Goal: Task Accomplishment & Management: Manage account settings

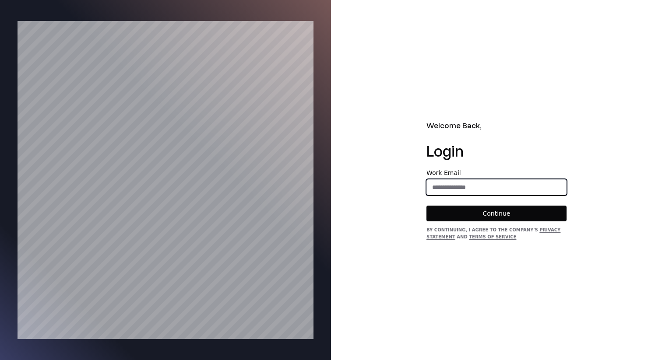
click at [440, 190] on input "email" at bounding box center [496, 187] width 139 height 16
type input "**********"
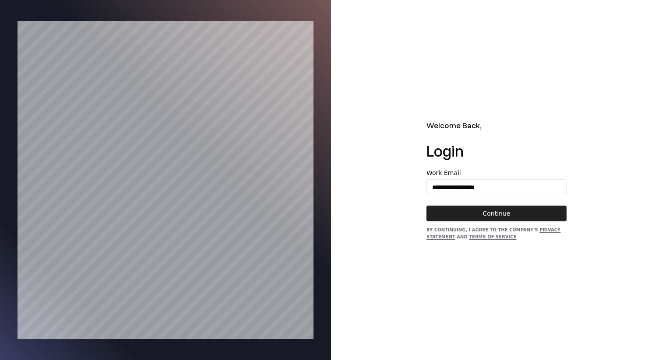
click at [503, 211] on button "Continue" at bounding box center [496, 214] width 140 height 16
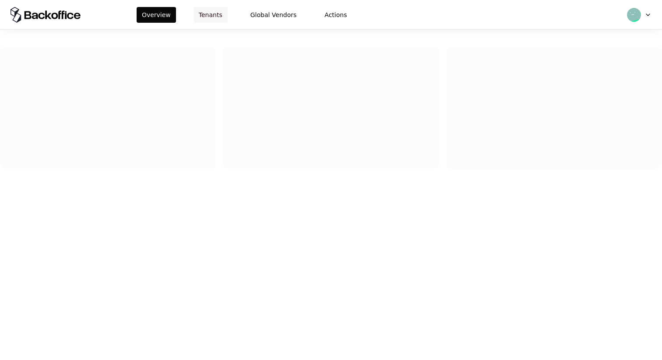
click at [211, 15] on button "Tenants" at bounding box center [210, 15] width 34 height 16
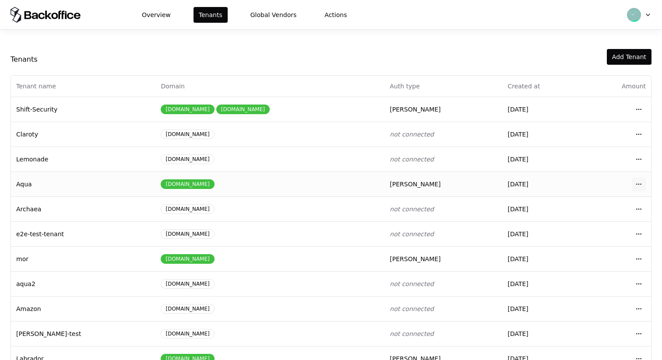
click at [637, 183] on html "Overview Tenants Global Vendors Actions Tenants Add Tenant Tenant name Domain A…" at bounding box center [331, 180] width 662 height 360
click at [572, 255] on div "Login to tenant" at bounding box center [599, 257] width 99 height 18
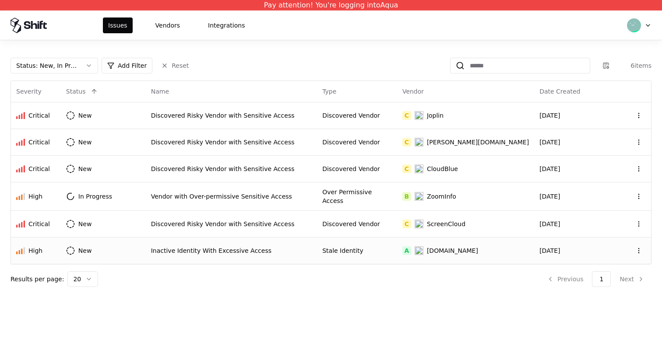
click at [510, 246] on div "A [DOMAIN_NAME]" at bounding box center [465, 250] width 126 height 9
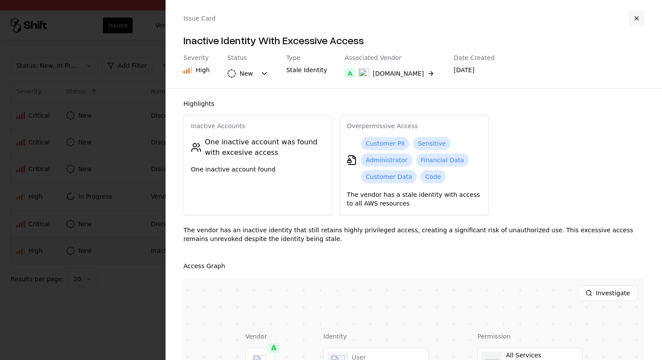
click at [635, 19] on button "button" at bounding box center [637, 19] width 16 height 16
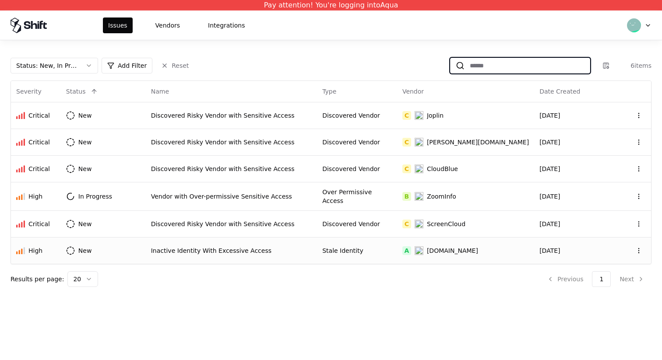
click at [478, 65] on input at bounding box center [526, 66] width 125 height 16
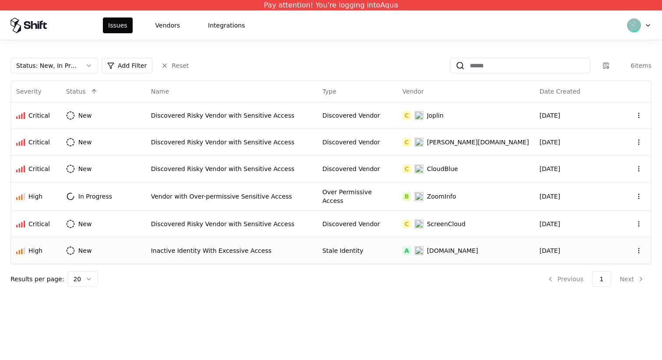
click at [391, 62] on div "Status : New, In Progress Add Filter Reset 6 items" at bounding box center [331, 66] width 641 height 16
click at [134, 64] on html "Pay attention! You're logging into Aqua Issues Vendors Integrations Status : Ne…" at bounding box center [331, 180] width 662 height 360
click at [218, 67] on html "Pay attention! You're logging into Aqua Issues Vendors Integrations Status : Ne…" at bounding box center [331, 180] width 662 height 360
click at [168, 24] on button "Vendors" at bounding box center [167, 26] width 35 height 16
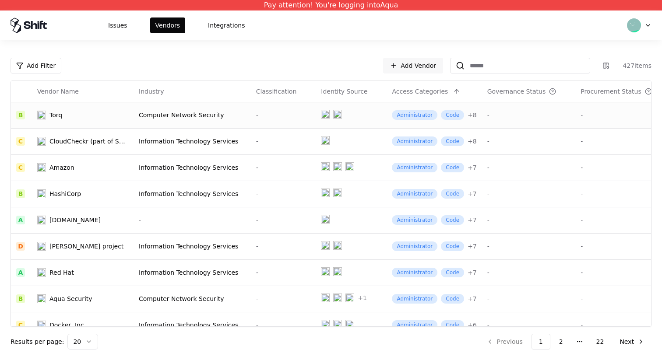
click at [191, 115] on div "Computer Network Security" at bounding box center [192, 115] width 107 height 9
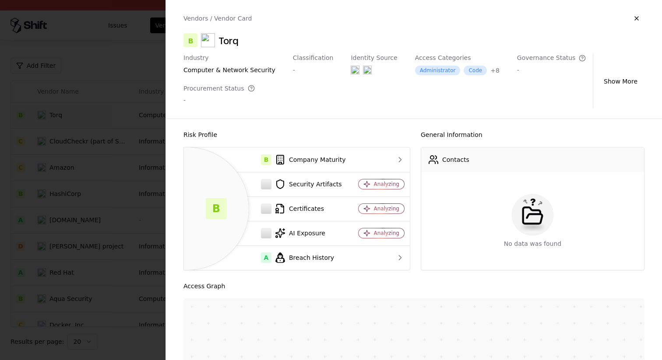
click at [140, 100] on div at bounding box center [331, 180] width 662 height 360
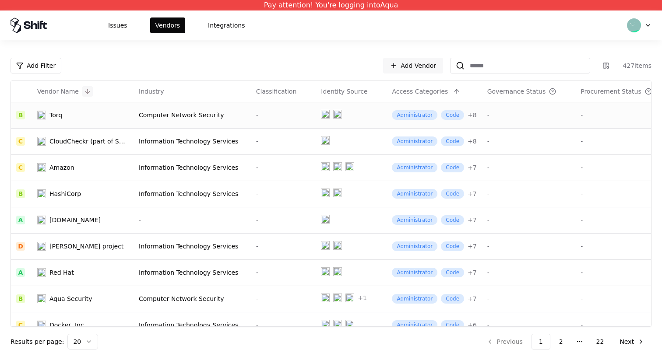
click at [86, 91] on button at bounding box center [87, 91] width 11 height 11
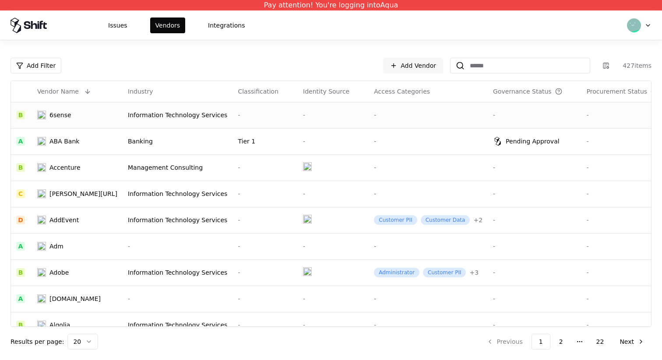
click at [151, 112] on div "Information Technology Services" at bounding box center [177, 115] width 99 height 9
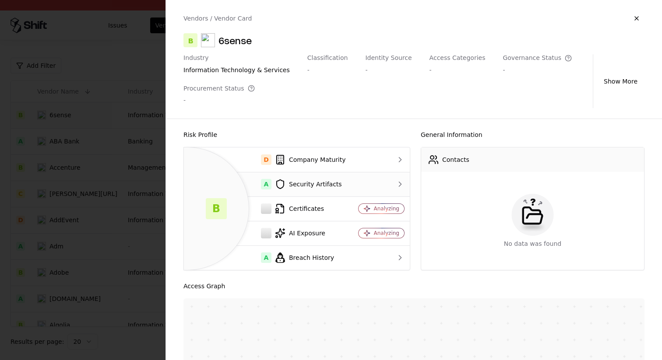
click at [320, 184] on div "A Security Artifacts" at bounding box center [268, 184] width 155 height 11
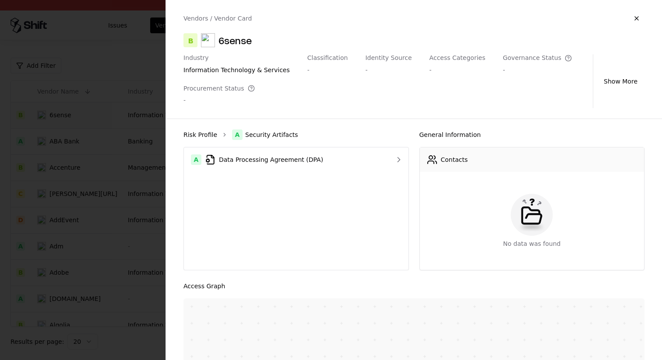
click at [204, 132] on link "Risk Profile" at bounding box center [200, 134] width 34 height 9
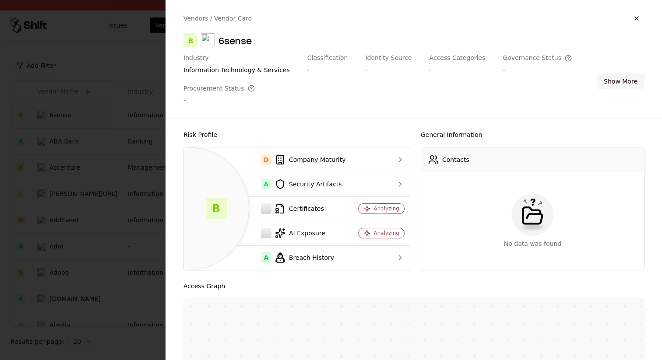
click at [630, 83] on button "Show More" at bounding box center [621, 82] width 48 height 16
click at [630, 83] on button "Show Less" at bounding box center [621, 82] width 46 height 16
click at [312, 157] on div "D Company Maturity" at bounding box center [268, 160] width 155 height 11
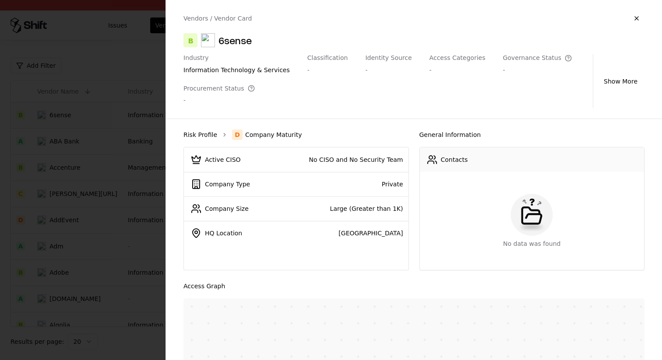
click at [202, 131] on link "Risk Profile" at bounding box center [200, 134] width 34 height 9
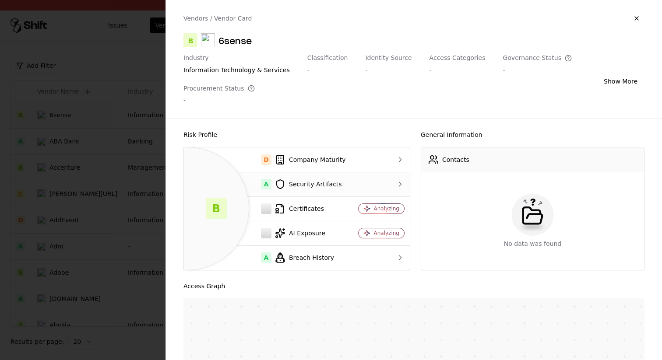
click at [330, 185] on div "A Security Artifacts" at bounding box center [268, 184] width 155 height 11
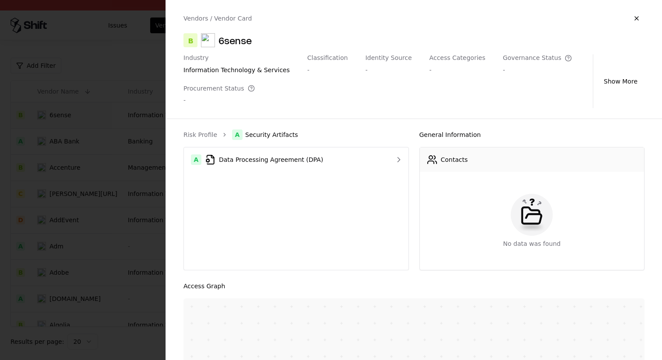
click at [200, 130] on ol "Risk Profile A Security Artifacts" at bounding box center [295, 135] width 225 height 11
click at [208, 132] on link "Risk Profile" at bounding box center [200, 134] width 34 height 9
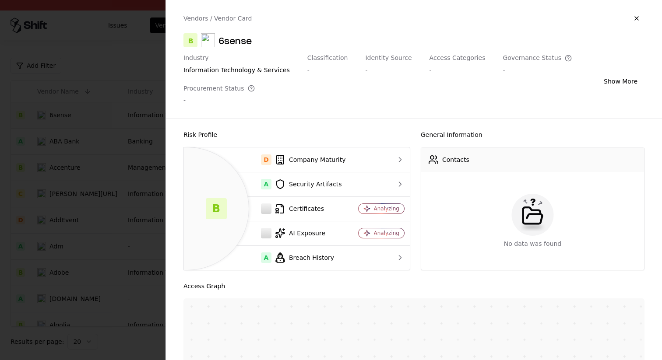
click at [122, 140] on div at bounding box center [331, 180] width 662 height 360
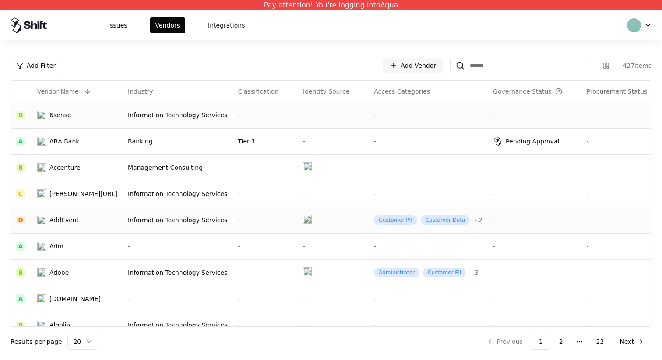
click at [321, 221] on td at bounding box center [333, 220] width 71 height 26
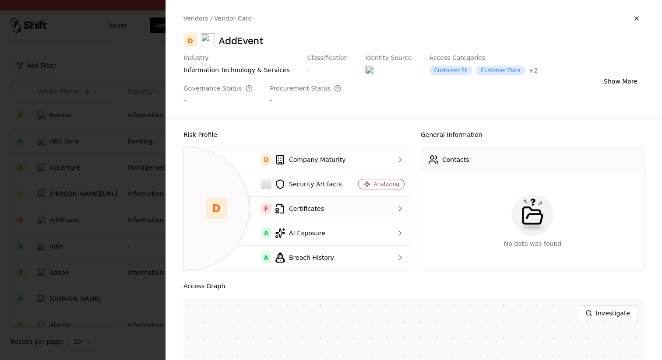
click at [320, 205] on div "F Certificates" at bounding box center [268, 209] width 155 height 11
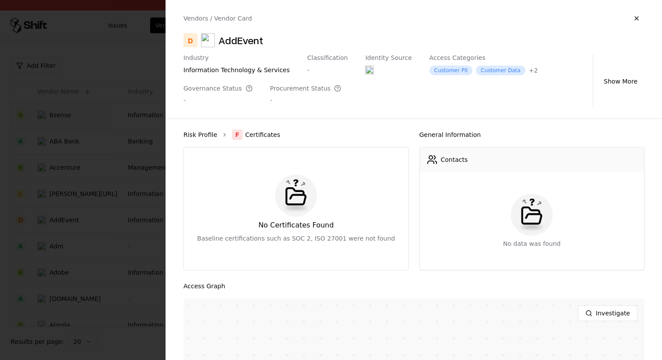
click at [208, 136] on link "Risk Profile" at bounding box center [200, 134] width 34 height 9
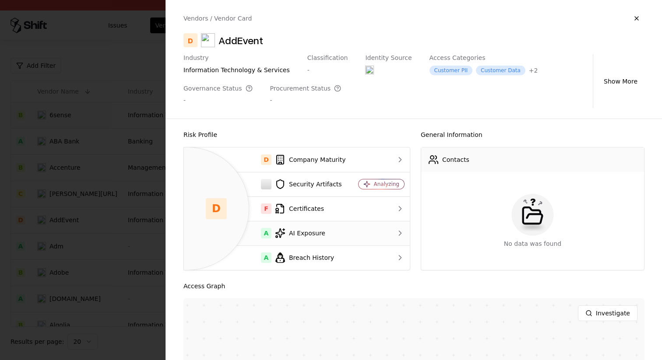
click at [307, 234] on div "A AI Exposure" at bounding box center [268, 233] width 155 height 11
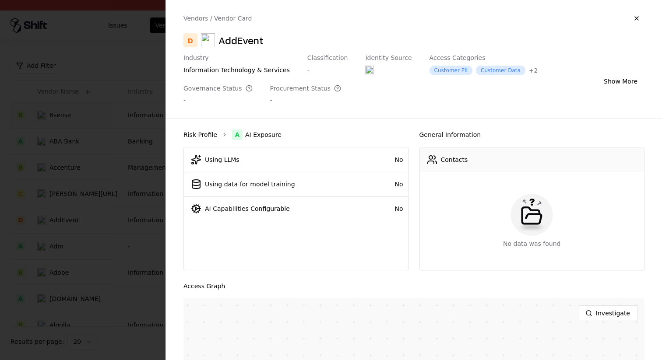
click at [205, 133] on link "Risk Profile" at bounding box center [200, 134] width 34 height 9
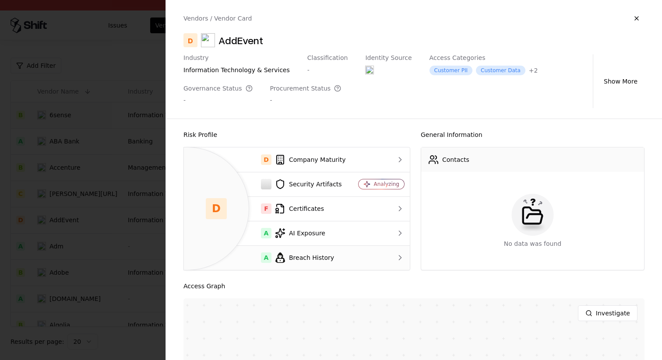
click at [310, 256] on div "A Breach History" at bounding box center [268, 258] width 155 height 11
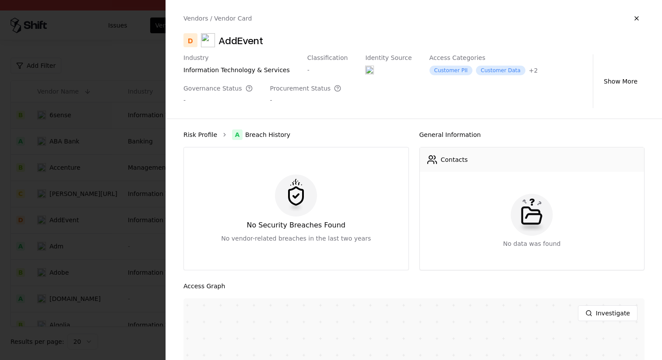
click at [206, 132] on link "Risk Profile" at bounding box center [200, 134] width 34 height 9
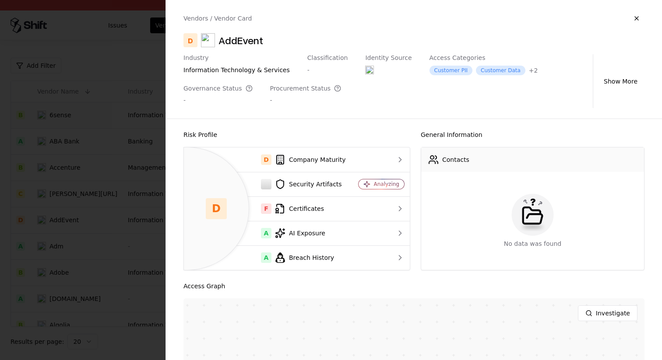
click at [142, 67] on div at bounding box center [331, 180] width 662 height 360
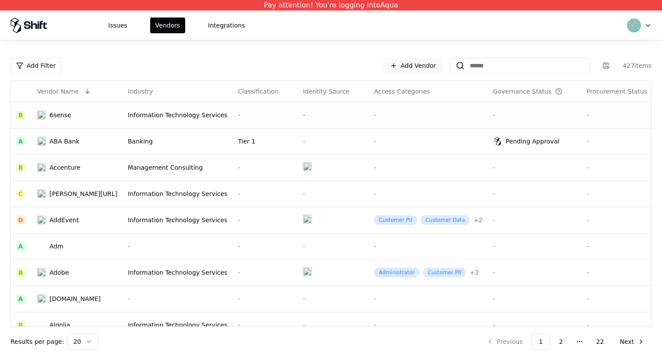
click at [419, 66] on link "Add Vendor" at bounding box center [413, 66] width 60 height 16
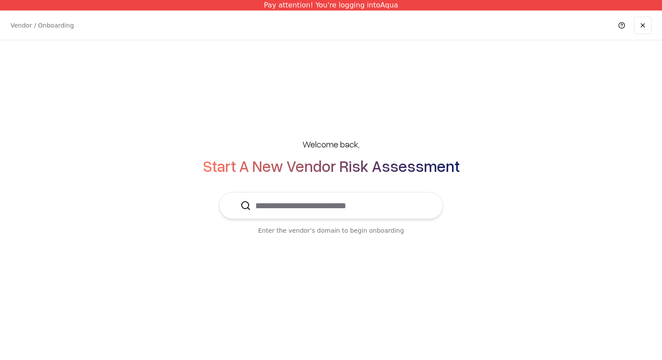
click at [270, 207] on input "text" at bounding box center [336, 206] width 171 height 26
type input "*"
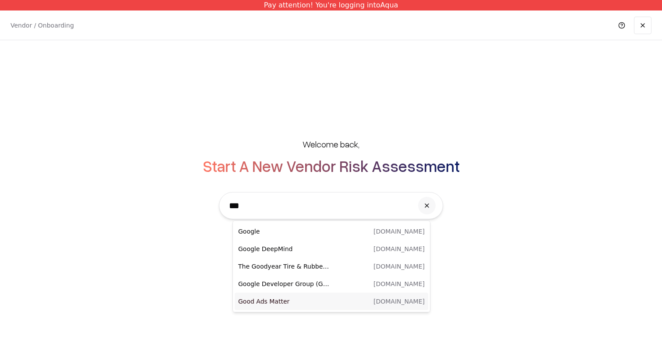
click at [278, 302] on p "Good Ads Matter" at bounding box center [284, 301] width 93 height 9
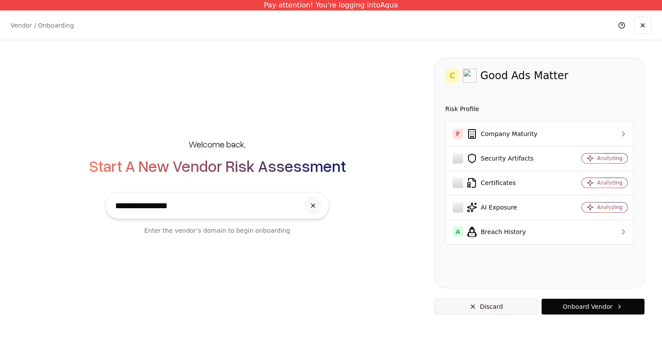
type input "**********"
click at [489, 306] on button "Discard" at bounding box center [486, 307] width 104 height 16
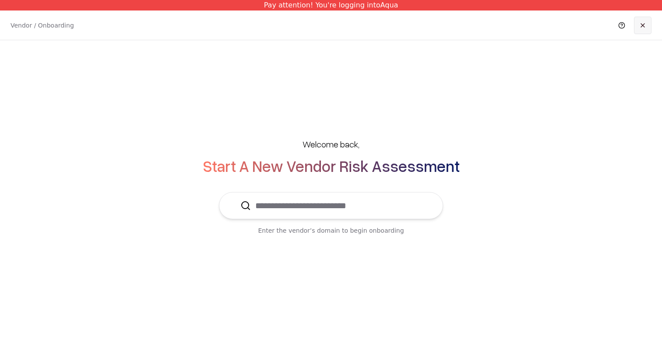
click at [643, 25] on link at bounding box center [643, 26] width 18 height 18
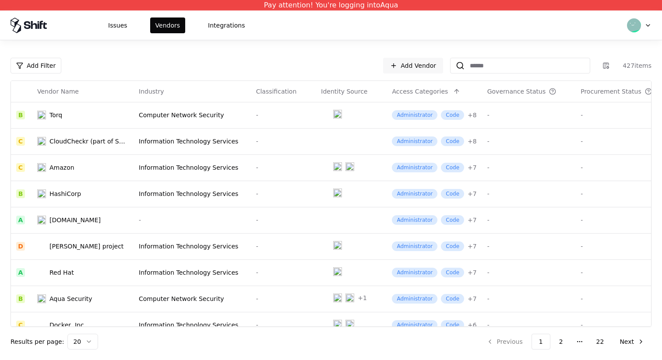
click at [650, 24] on html "Pay attention! You're logging into Aqua Issues Vendors Integrations Add Filter …" at bounding box center [331, 180] width 662 height 360
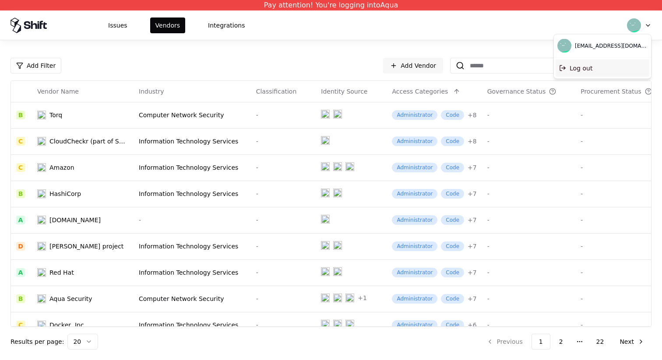
click at [602, 67] on div "Log out" at bounding box center [602, 69] width 94 height 18
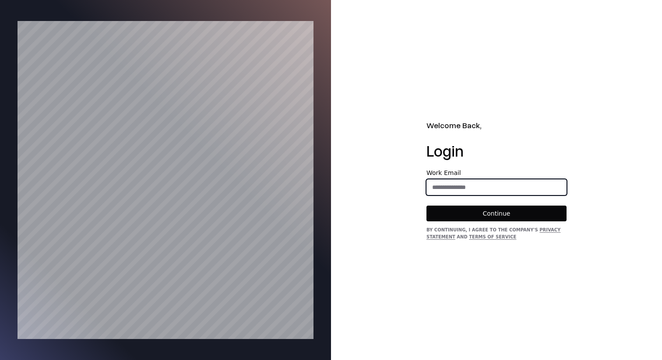
click at [440, 190] on input "email" at bounding box center [496, 187] width 139 height 16
type input "**********"
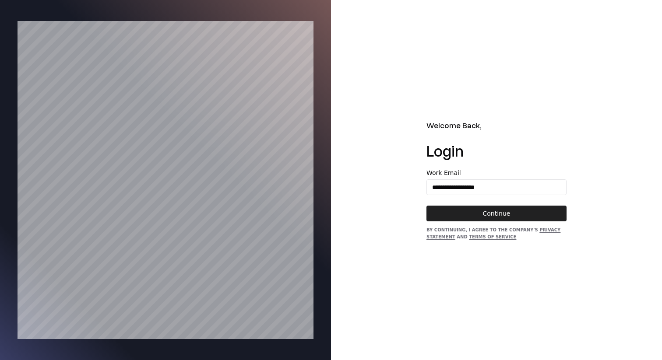
click at [494, 213] on button "Continue" at bounding box center [496, 214] width 140 height 16
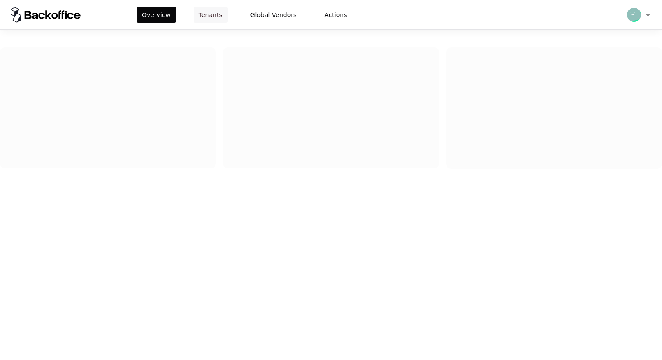
click at [211, 11] on button "Tenants" at bounding box center [210, 15] width 34 height 16
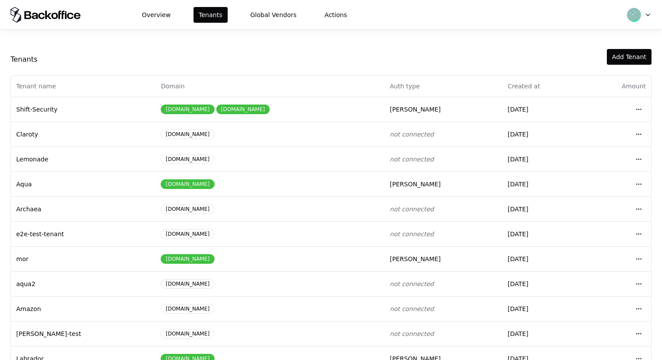
click at [647, 13] on html "Overview Tenants Global Vendors Actions Tenants Add Tenant Tenant name Domain A…" at bounding box center [331, 180] width 662 height 360
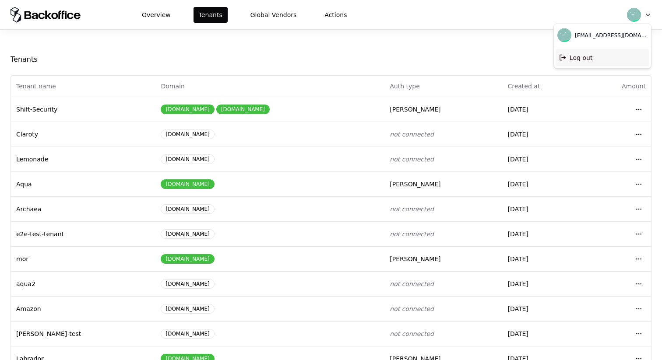
click at [586, 57] on div "Log out" at bounding box center [602, 58] width 94 height 18
